Goal: Information Seeking & Learning: Learn about a topic

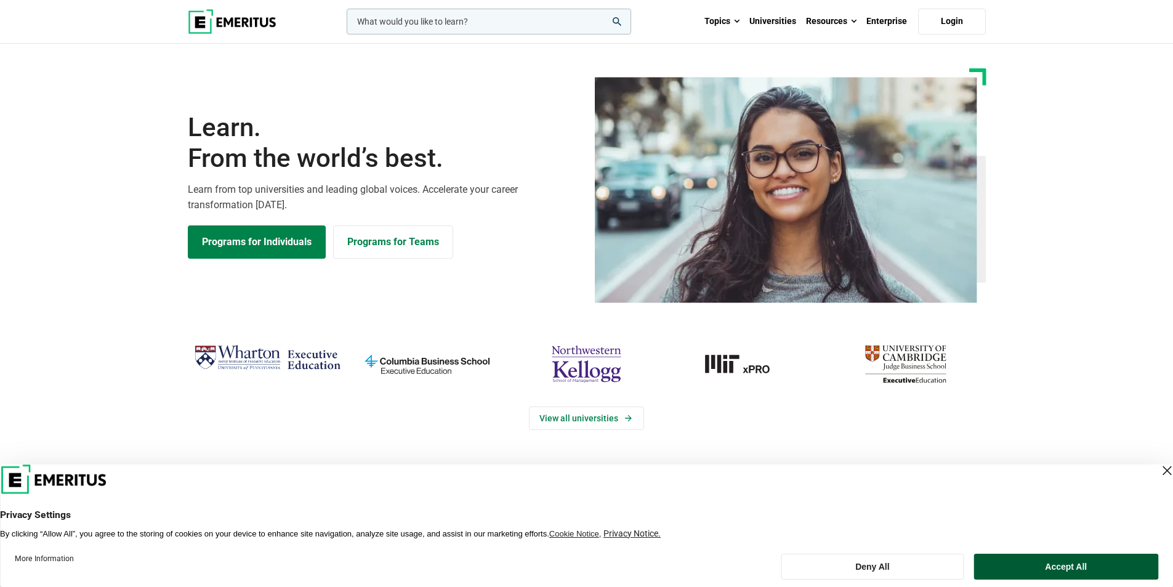
click at [384, 222] on button "Accept All" at bounding box center [1066, 567] width 184 height 26
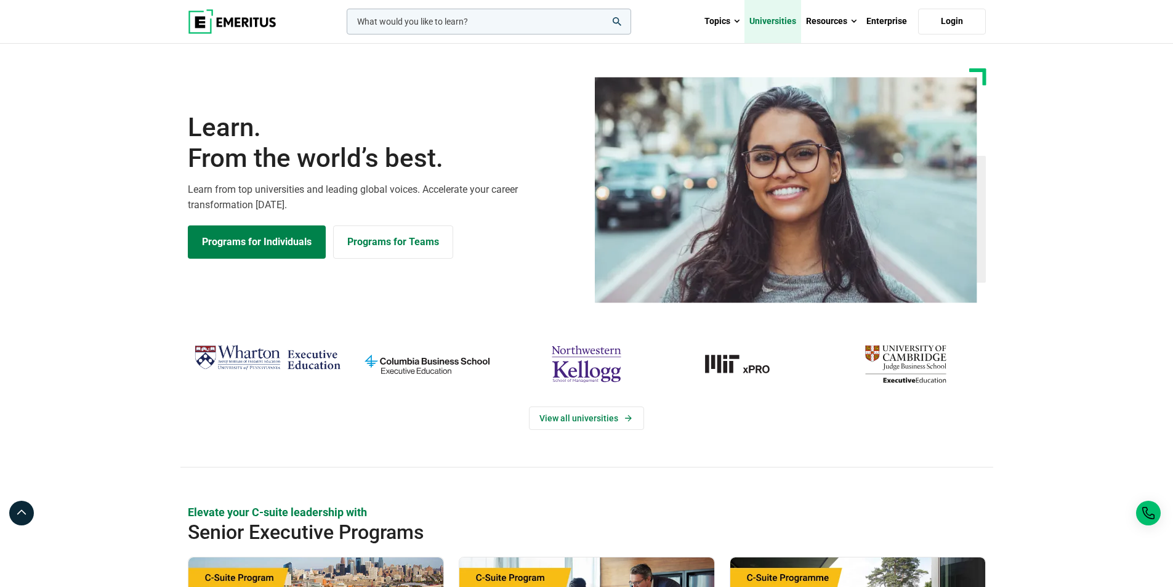
click at [384, 20] on link "Universities" at bounding box center [772, 21] width 57 height 43
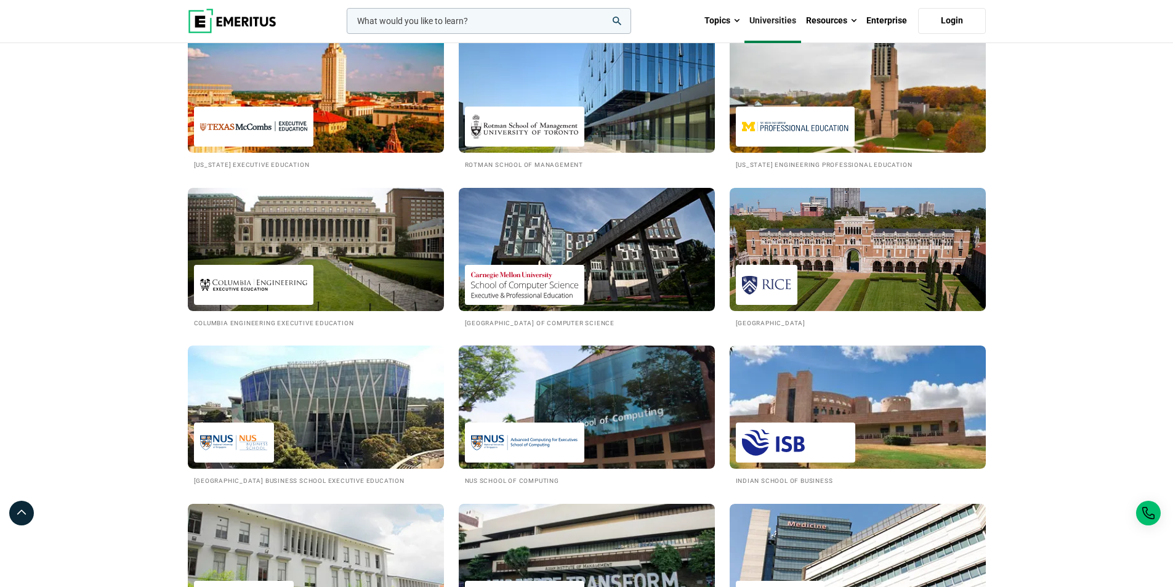
scroll to position [1108, 0]
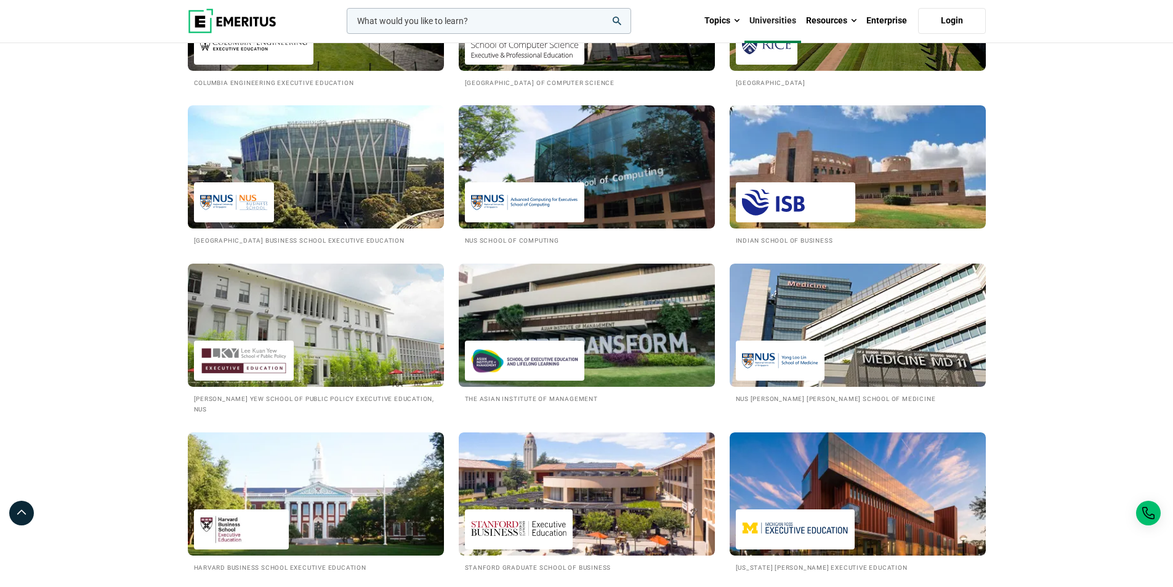
click at [568, 325] on img at bounding box center [587, 324] width 282 height 135
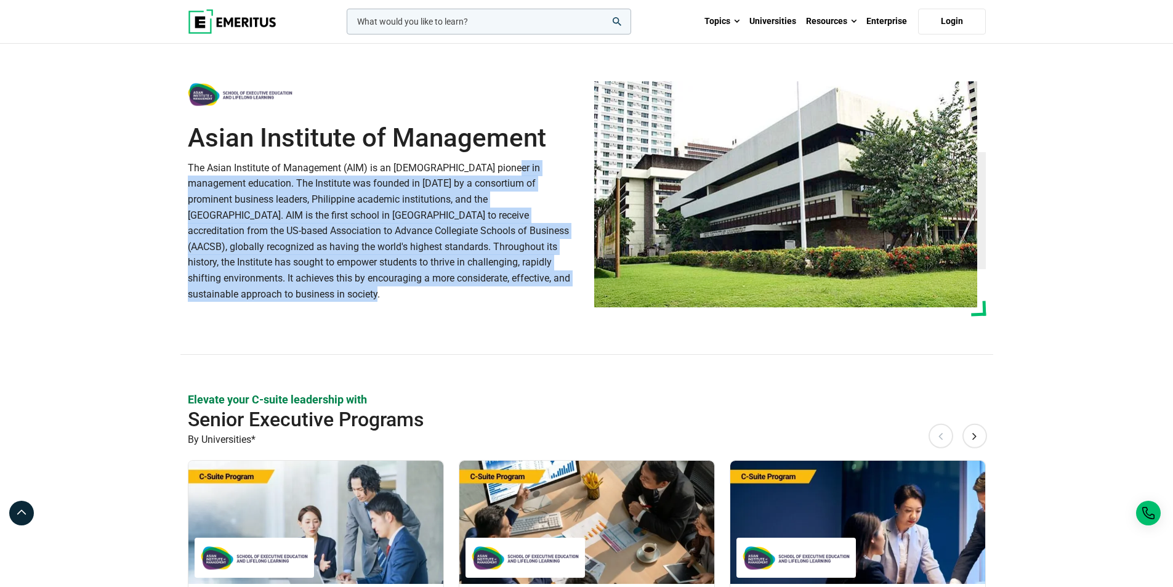
drag, startPoint x: 453, startPoint y: 179, endPoint x: 536, endPoint y: 281, distance: 132.1
click at [536, 281] on p "The Asian Institute of Management (AIM) is an Asian pioneer in management educa…" at bounding box center [384, 231] width 392 height 142
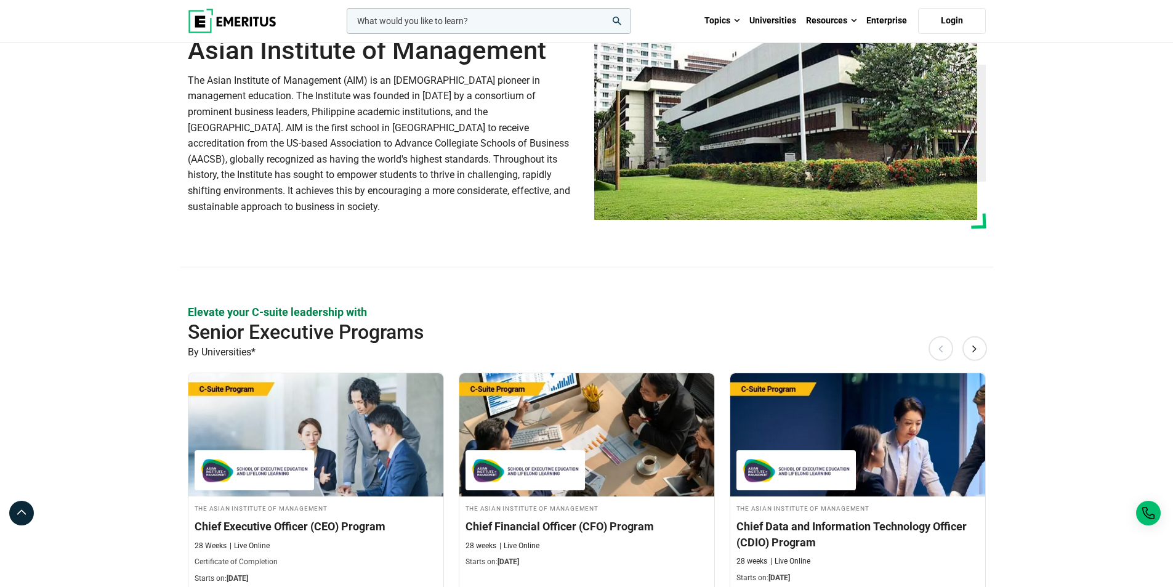
scroll to position [246, 0]
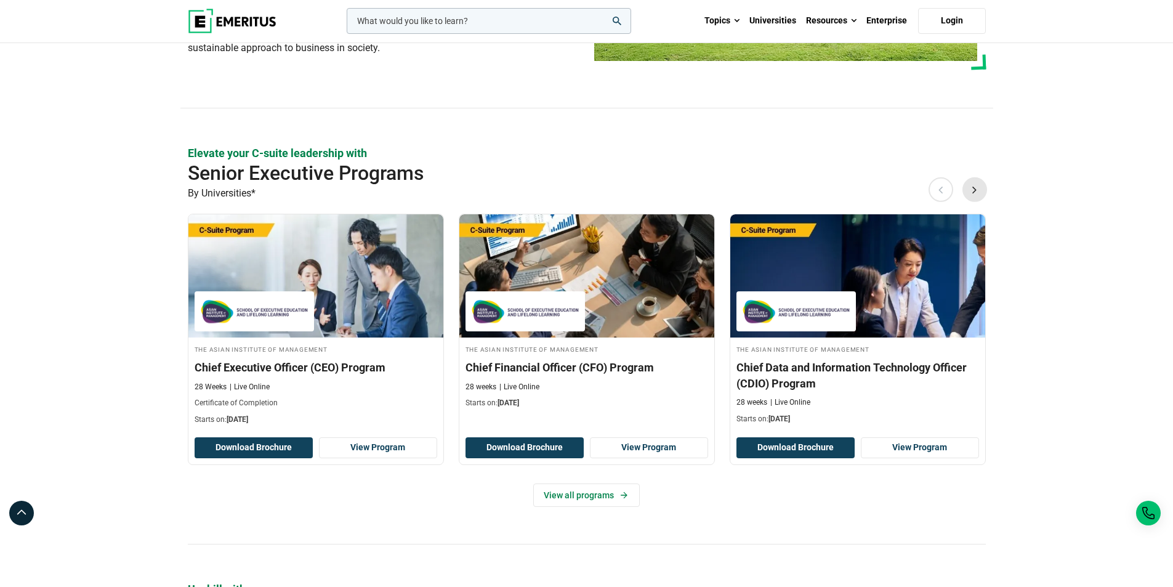
click at [975, 190] on button "Next" at bounding box center [974, 189] width 25 height 25
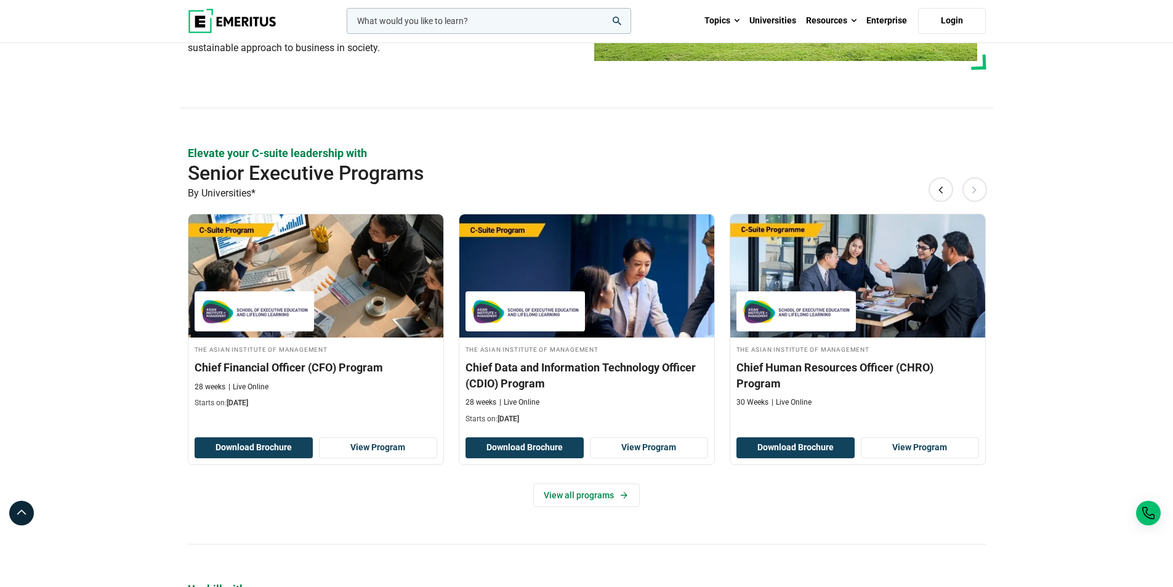
click at [975, 190] on button "Next" at bounding box center [974, 189] width 25 height 25
click at [626, 492] on icon at bounding box center [624, 494] width 7 height 7
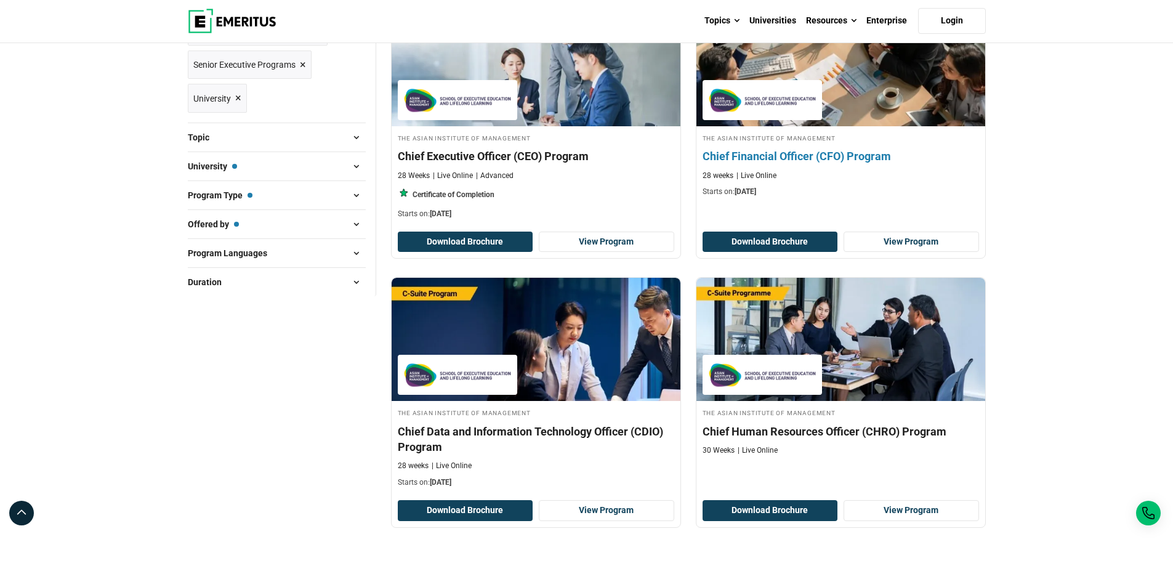
scroll to position [62, 0]
